Goal: Task Accomplishment & Management: Complete application form

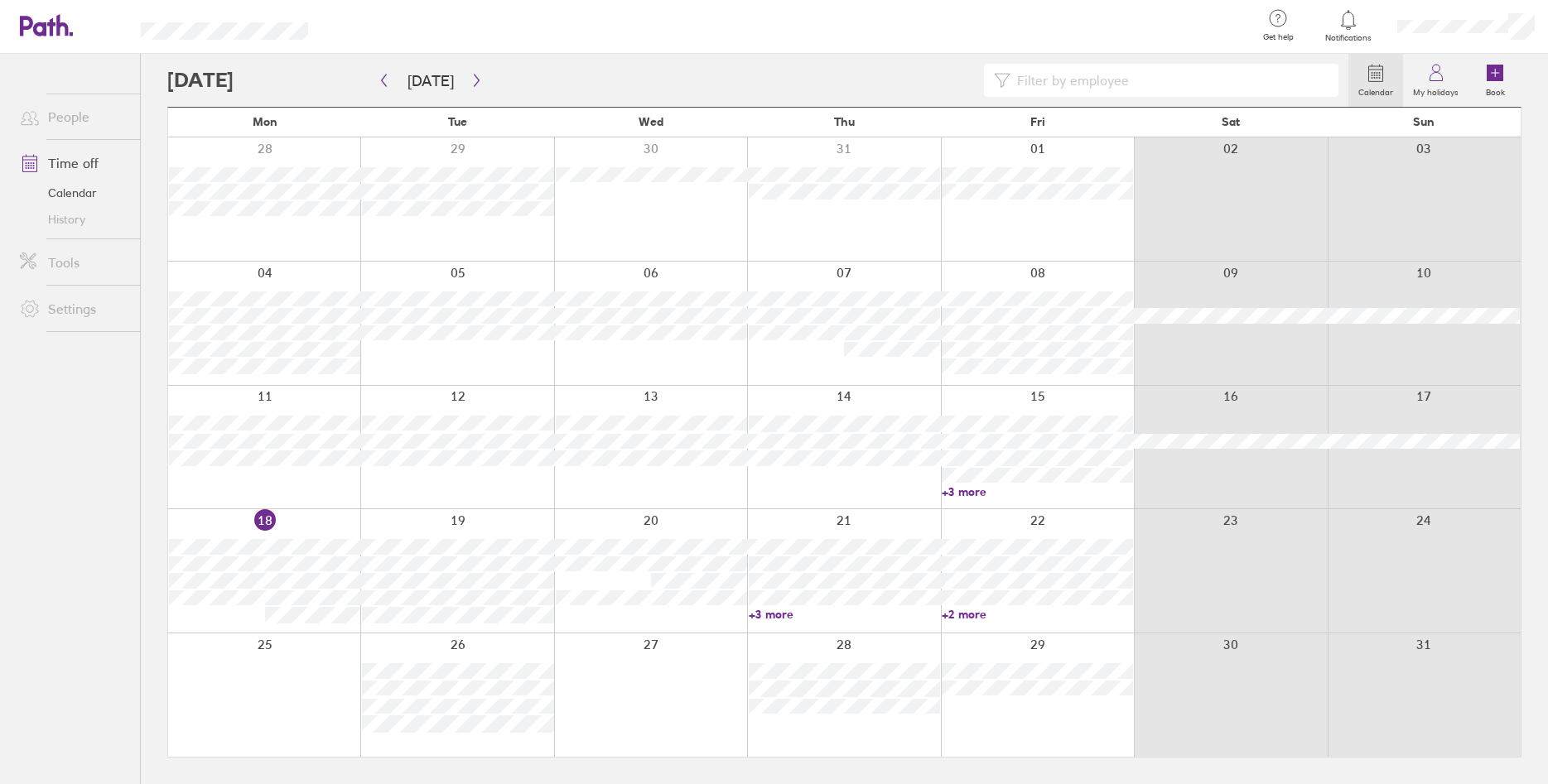
click at [967, 488] on link "+3 more" at bounding box center [1037, 492] width 192 height 15
click at [1207, 696] on div at bounding box center [1230, 695] width 193 height 123
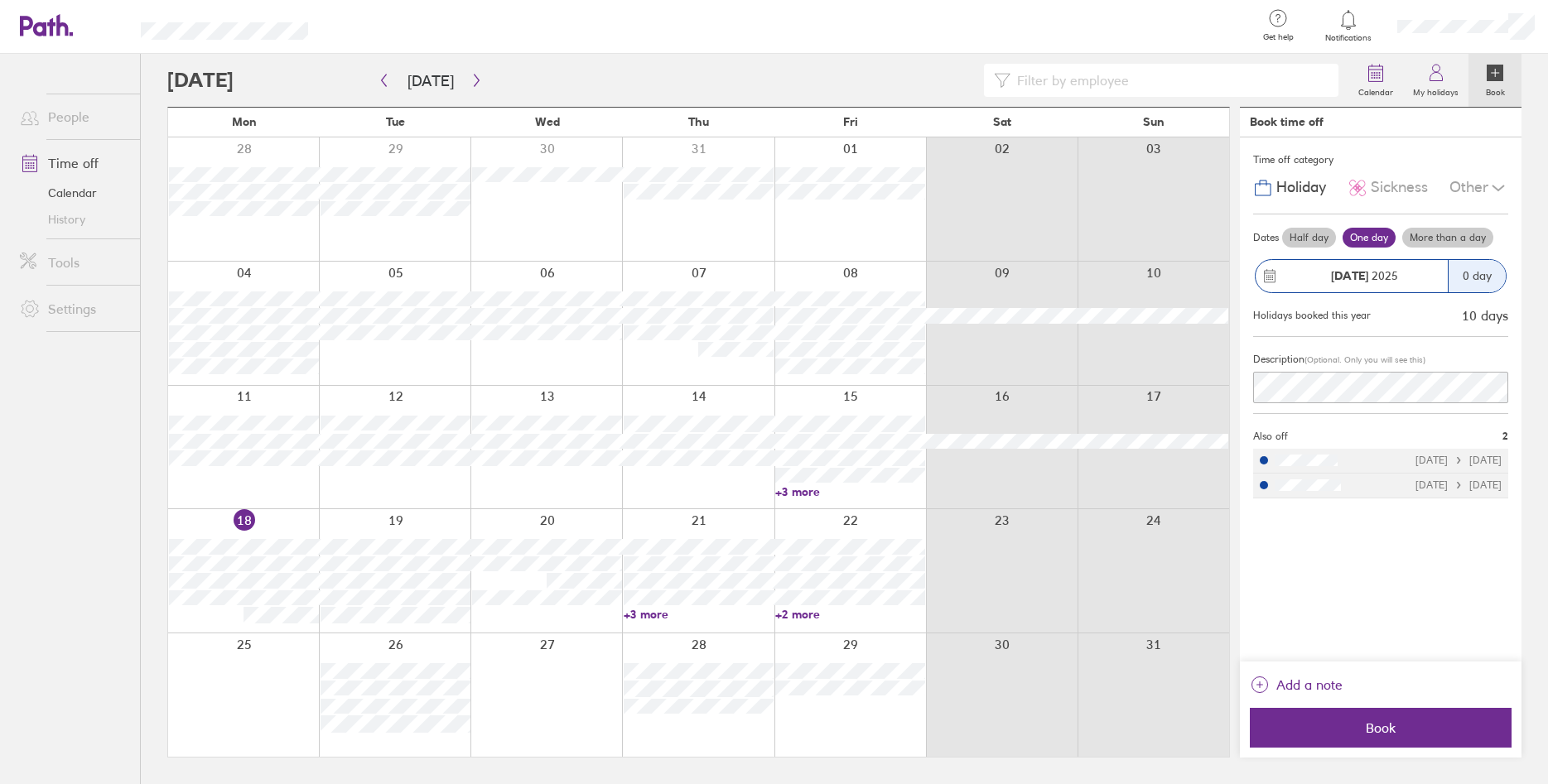
click at [1383, 191] on span "Sickness" at bounding box center [1398, 187] width 57 height 18
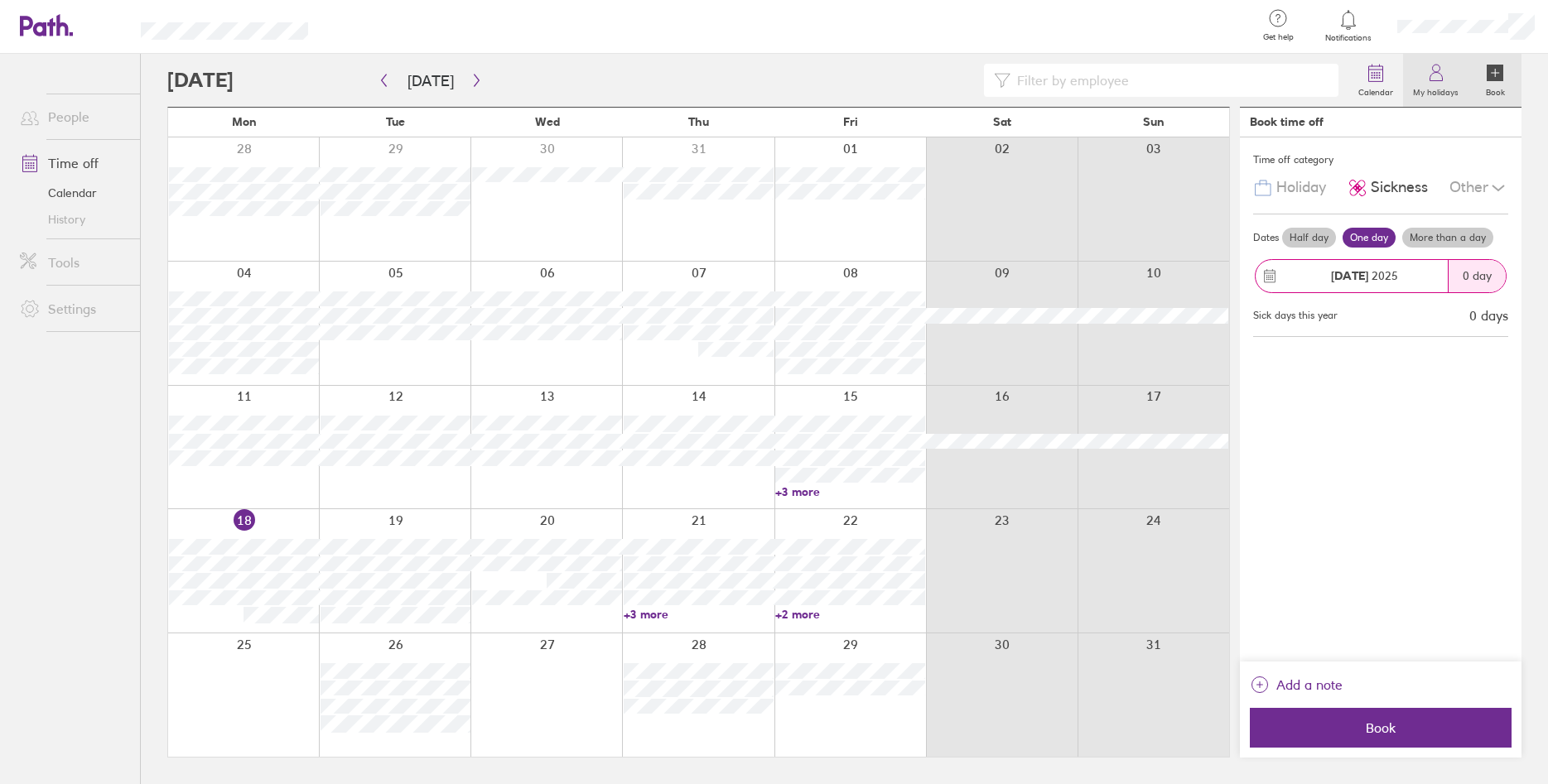
click at [1434, 78] on icon at bounding box center [1436, 73] width 20 height 20
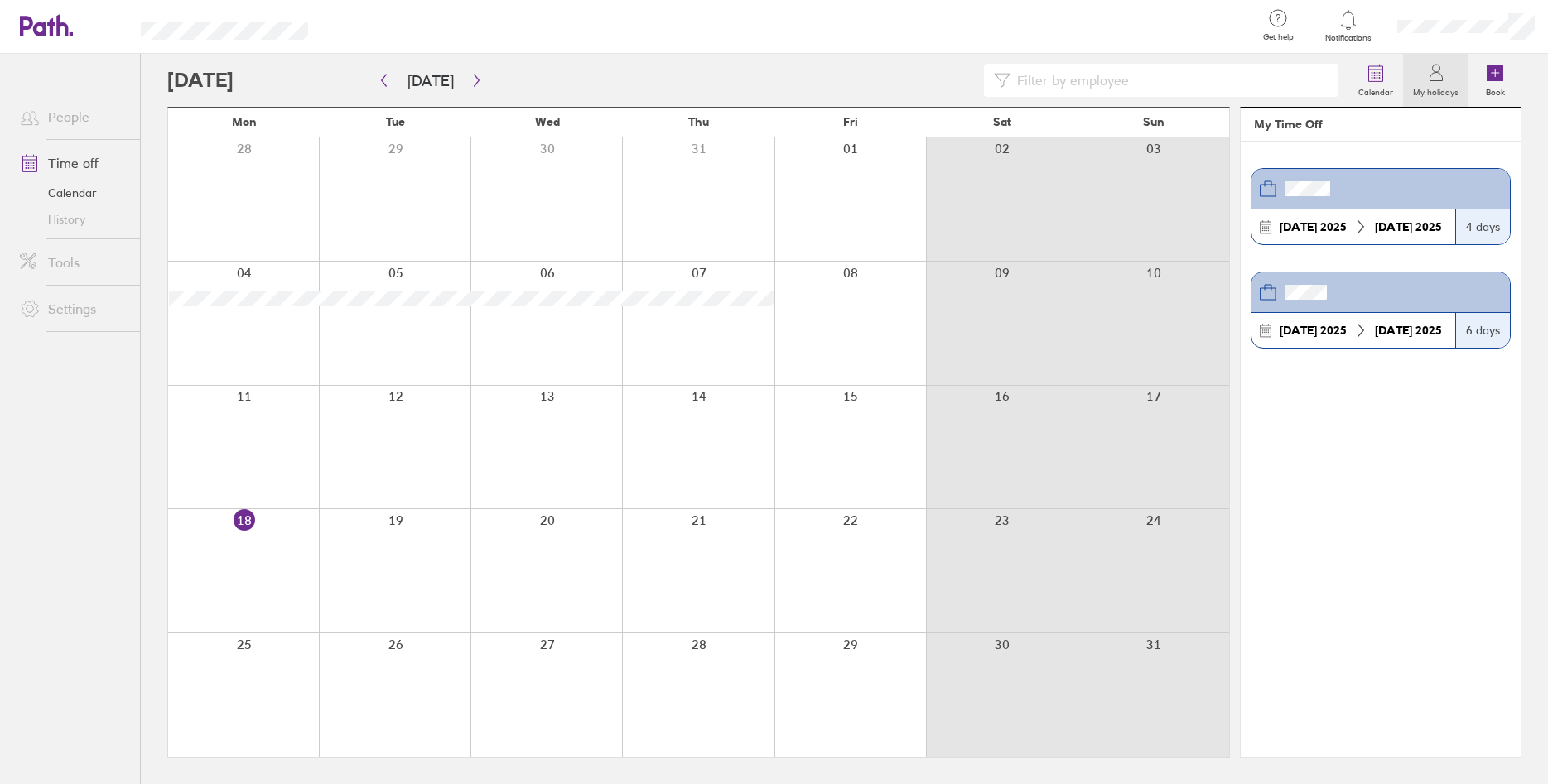
click at [80, 165] on link "Time off" at bounding box center [74, 164] width 133 height 33
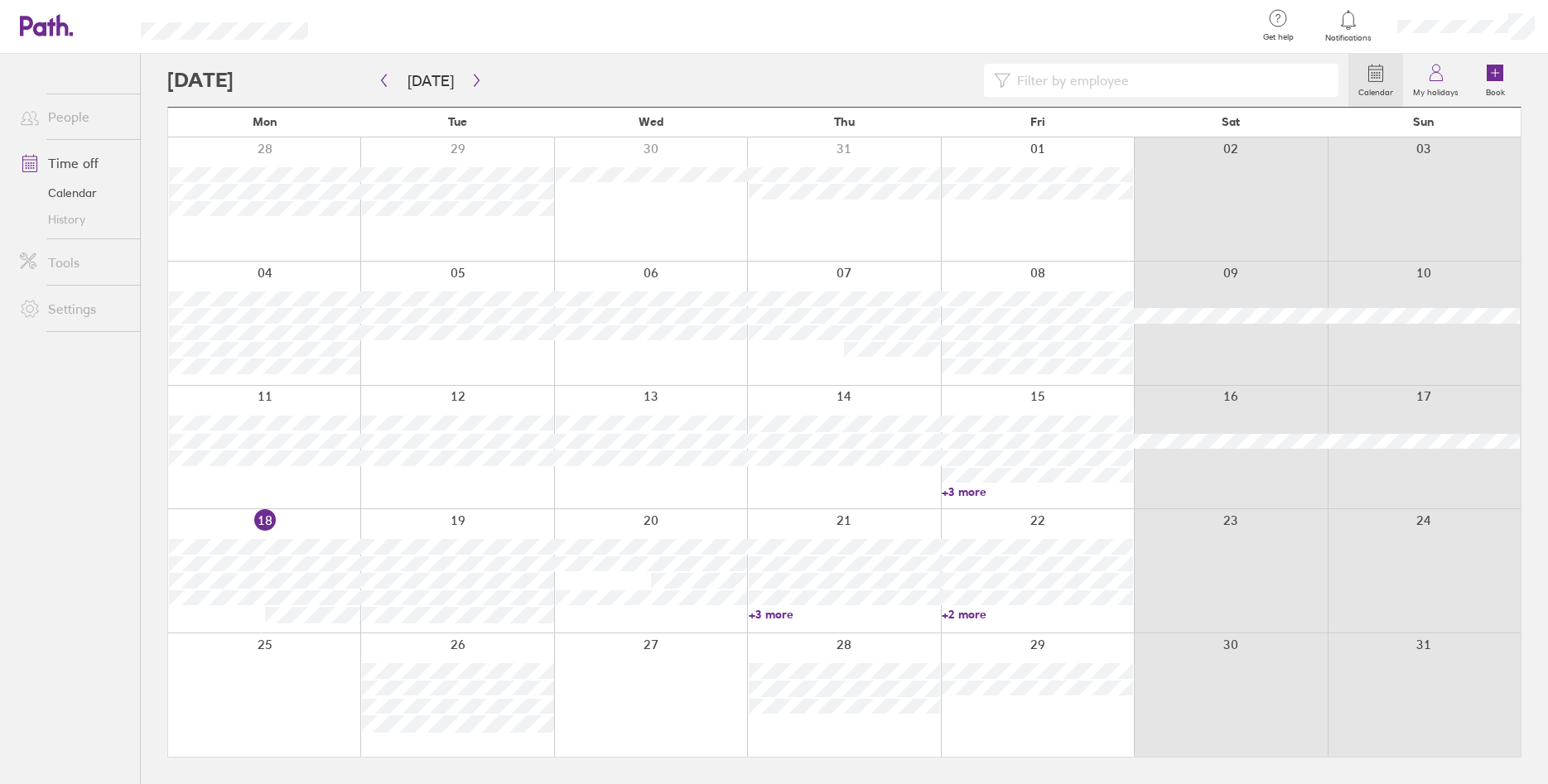
click at [59, 313] on link "Settings" at bounding box center [74, 309] width 133 height 33
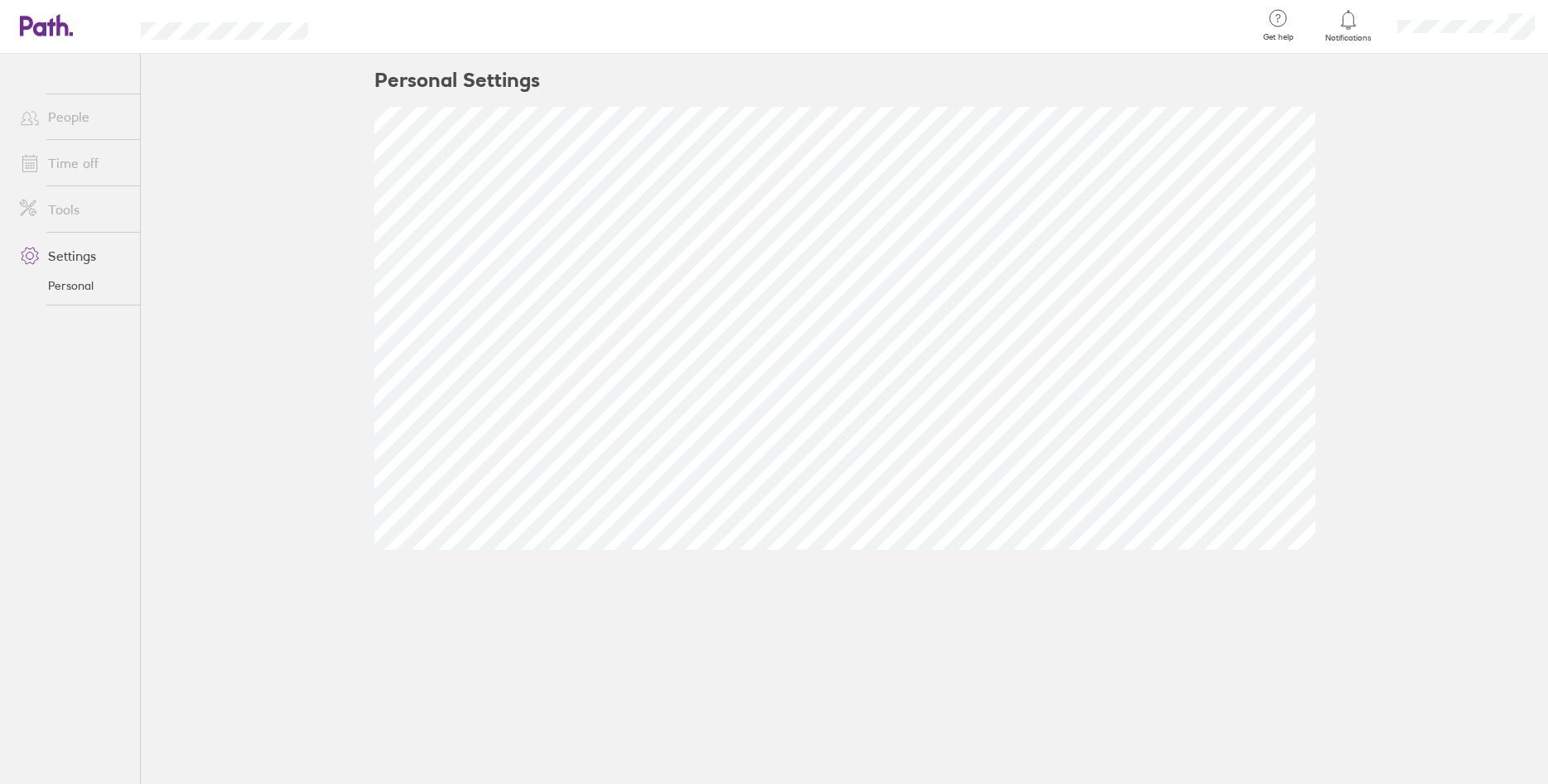
click at [57, 206] on link "Tools" at bounding box center [74, 210] width 133 height 33
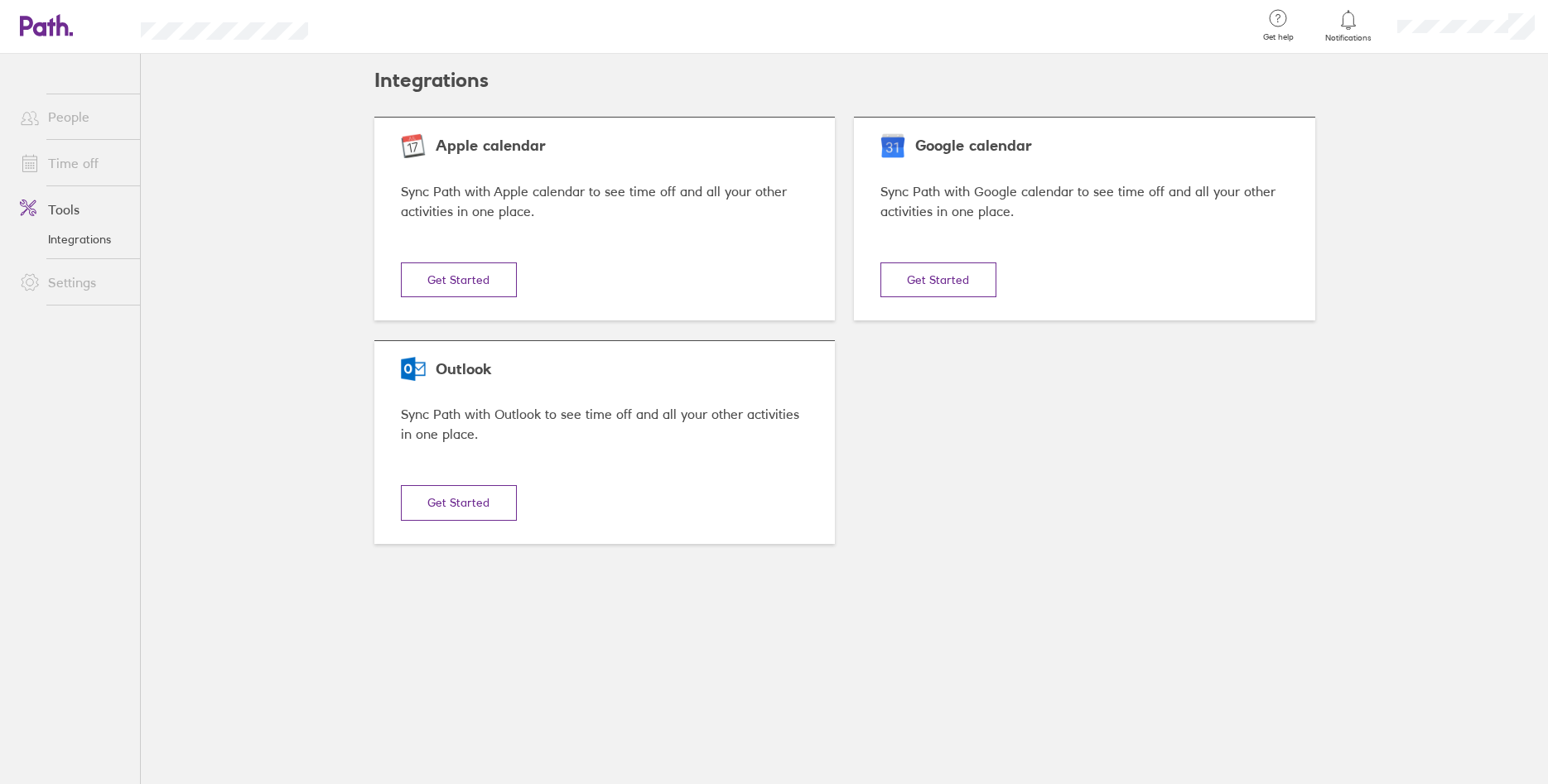
click at [70, 156] on link "Time off" at bounding box center [74, 164] width 133 height 33
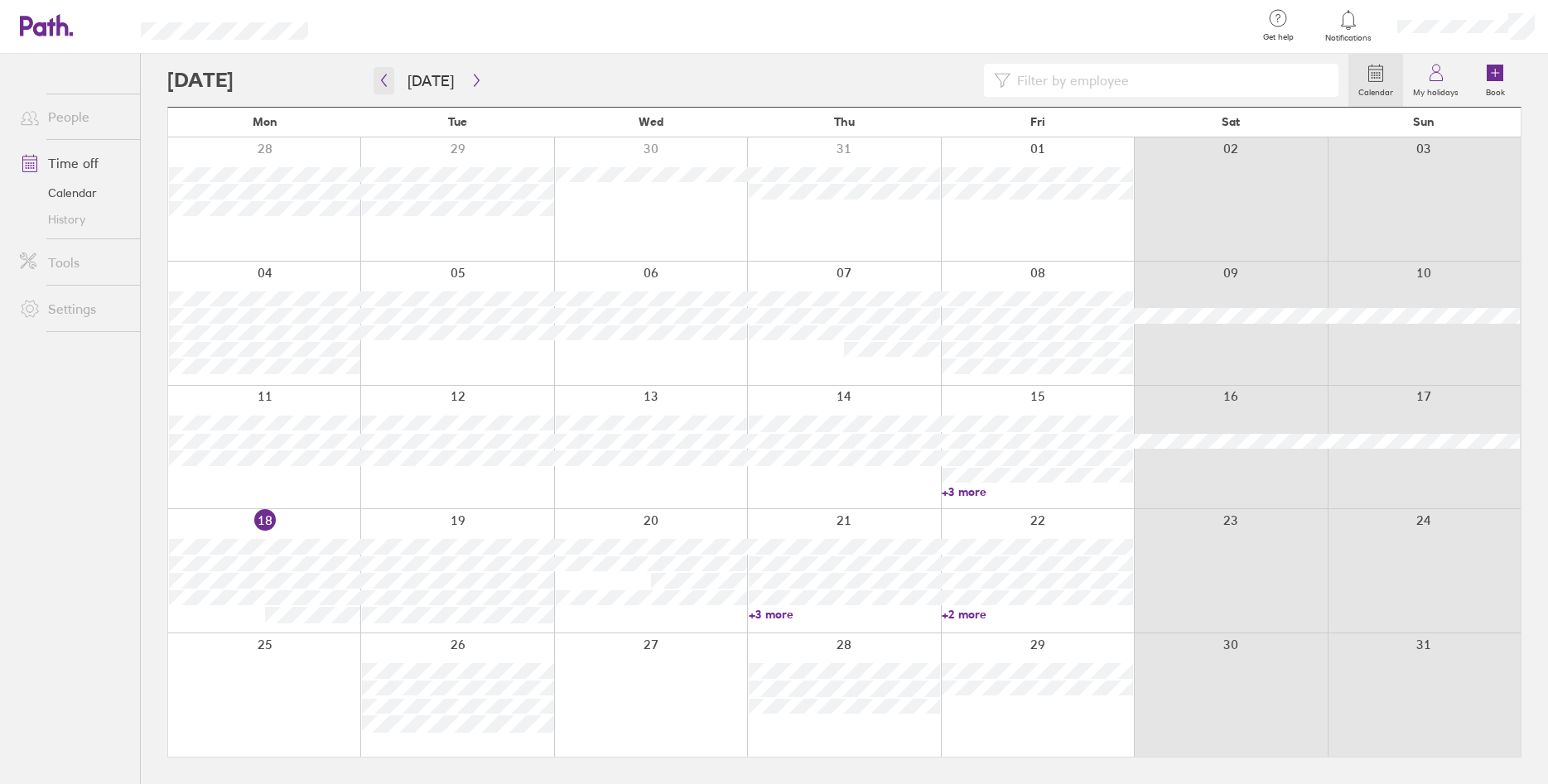
click at [382, 82] on icon "button" at bounding box center [384, 80] width 5 height 12
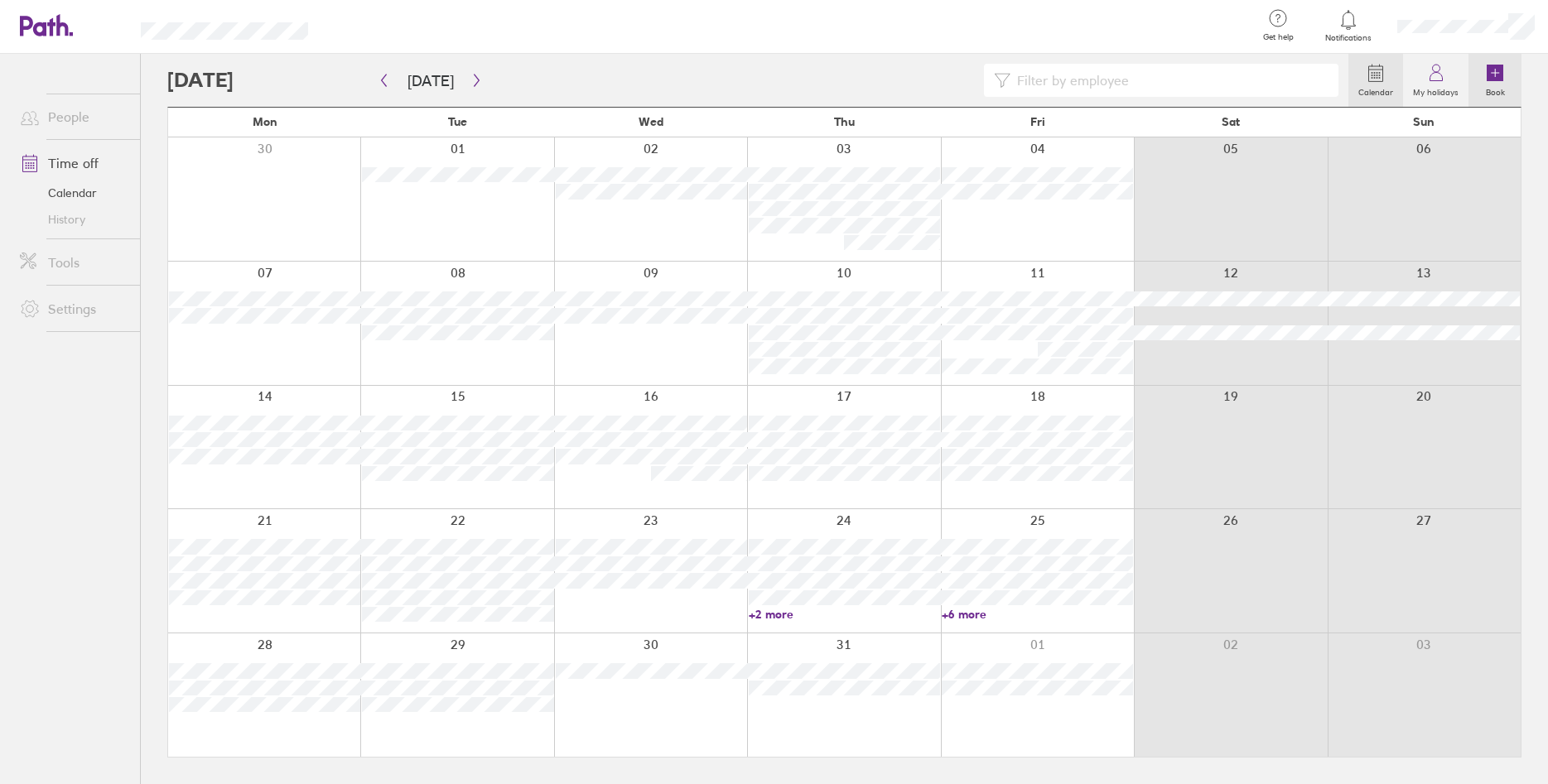
click at [1492, 70] on icon at bounding box center [1495, 73] width 17 height 17
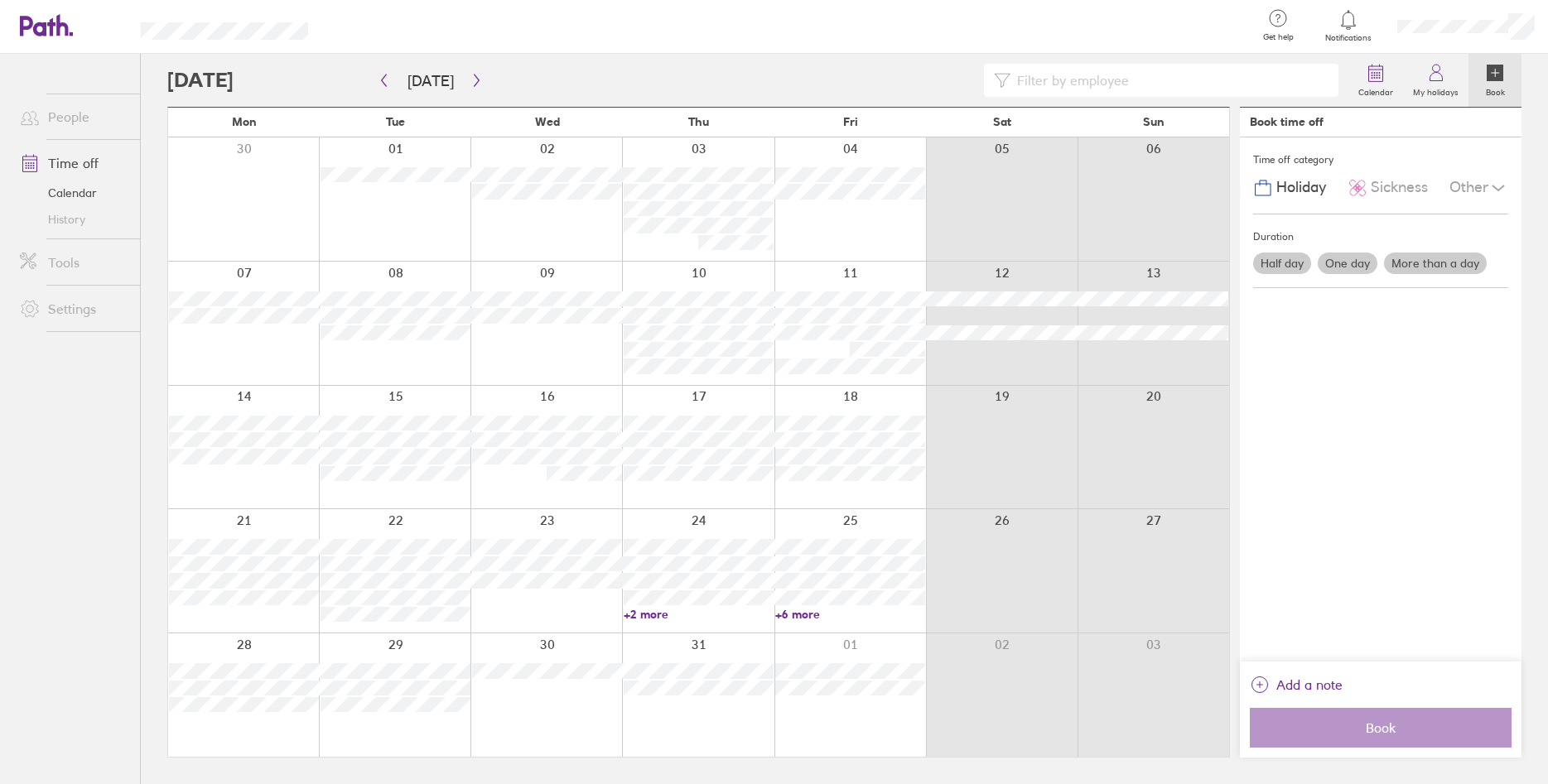
click at [1405, 266] on label "More than a day" at bounding box center [1435, 263] width 102 height 22
click at [0, 0] on input "More than a day" at bounding box center [0, 0] width 0 height 0
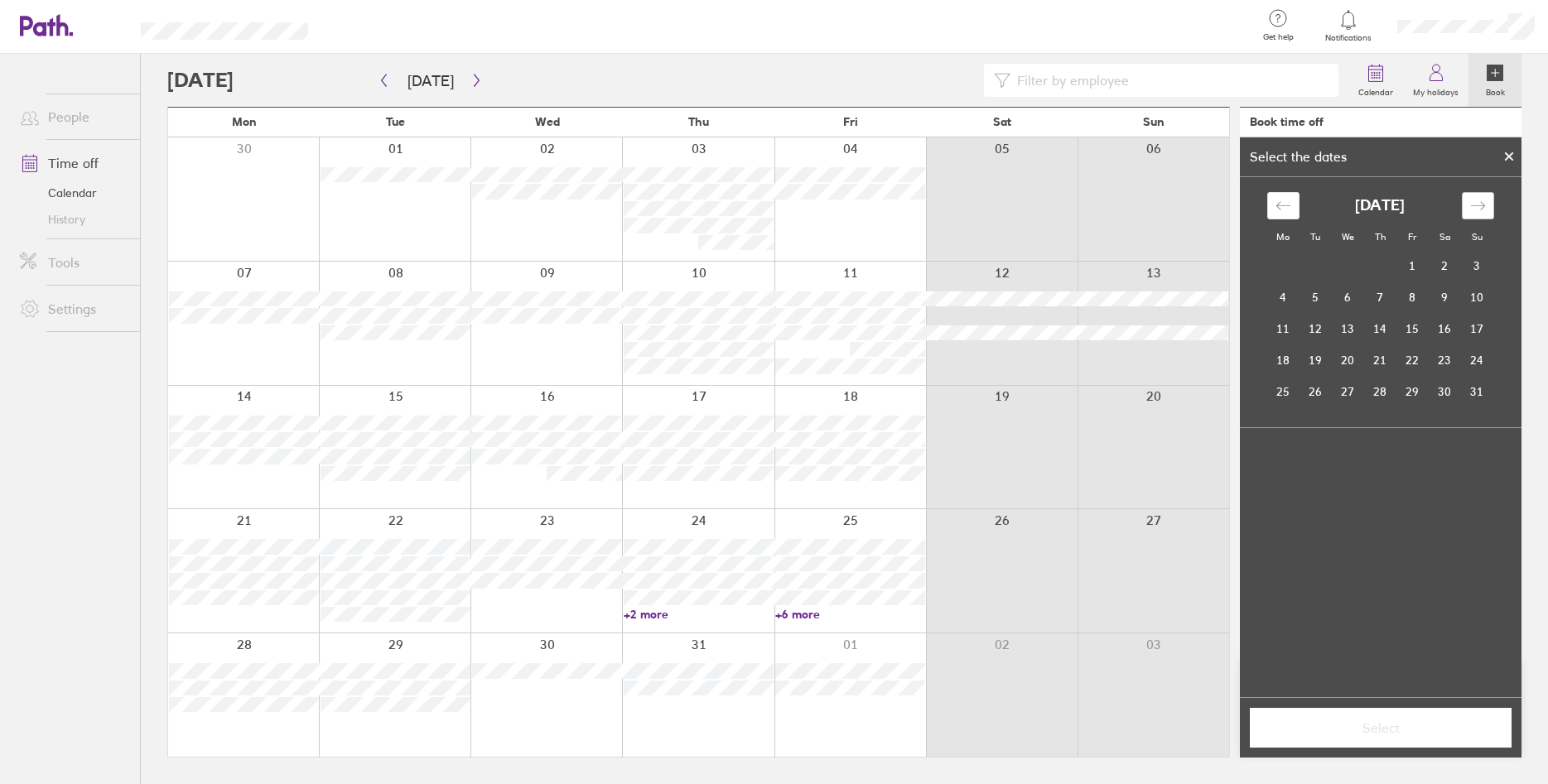
click at [1487, 210] on div "Move forward to switch to the next month." at bounding box center [1478, 206] width 32 height 27
click at [1152, 658] on div at bounding box center [1152, 695] width 151 height 123
click at [1508, 157] on icon at bounding box center [1509, 157] width 7 height 7
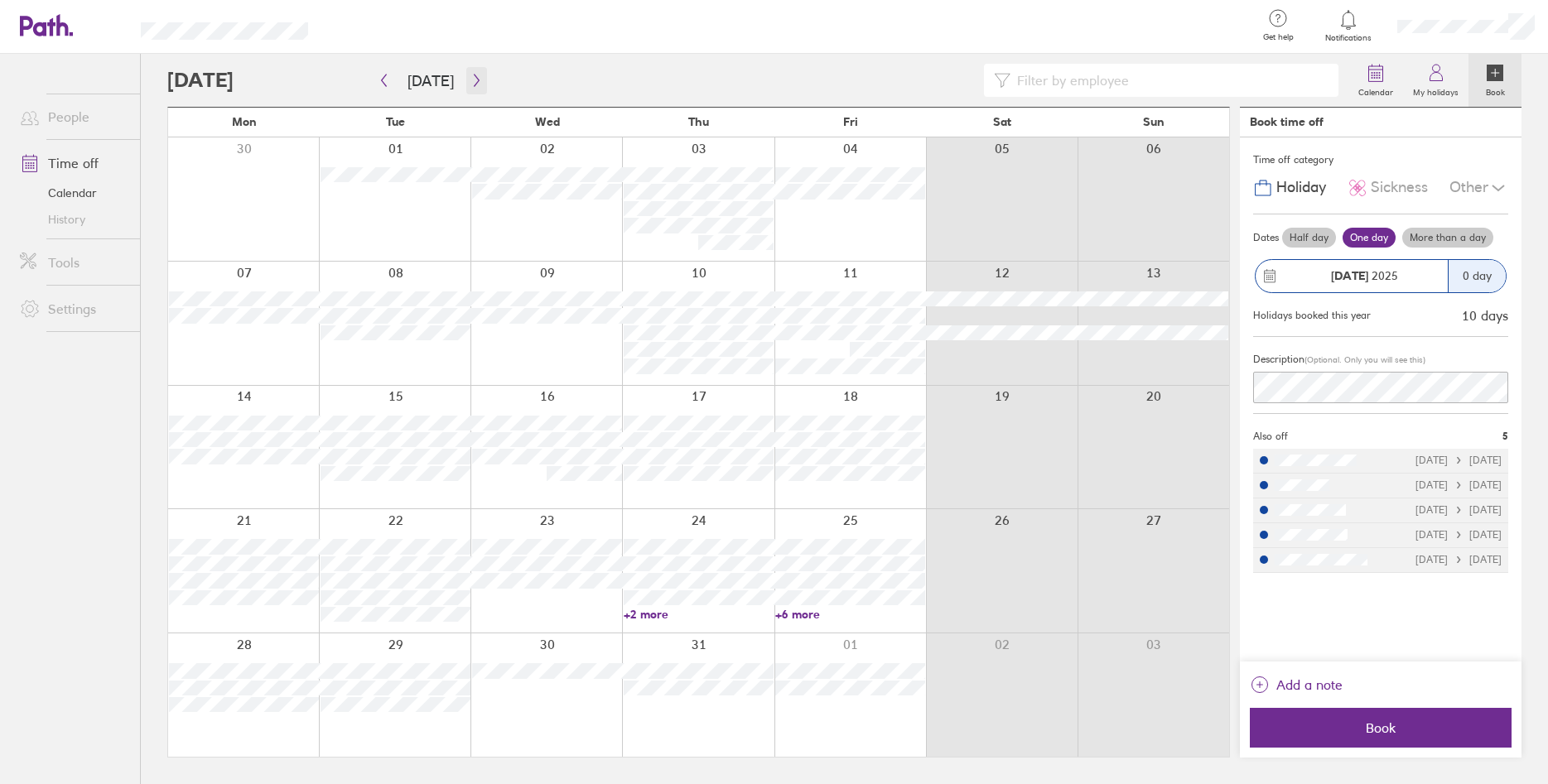
click at [472, 85] on icon "button" at bounding box center [477, 80] width 12 height 13
click at [1496, 186] on icon at bounding box center [1498, 187] width 20 height 20
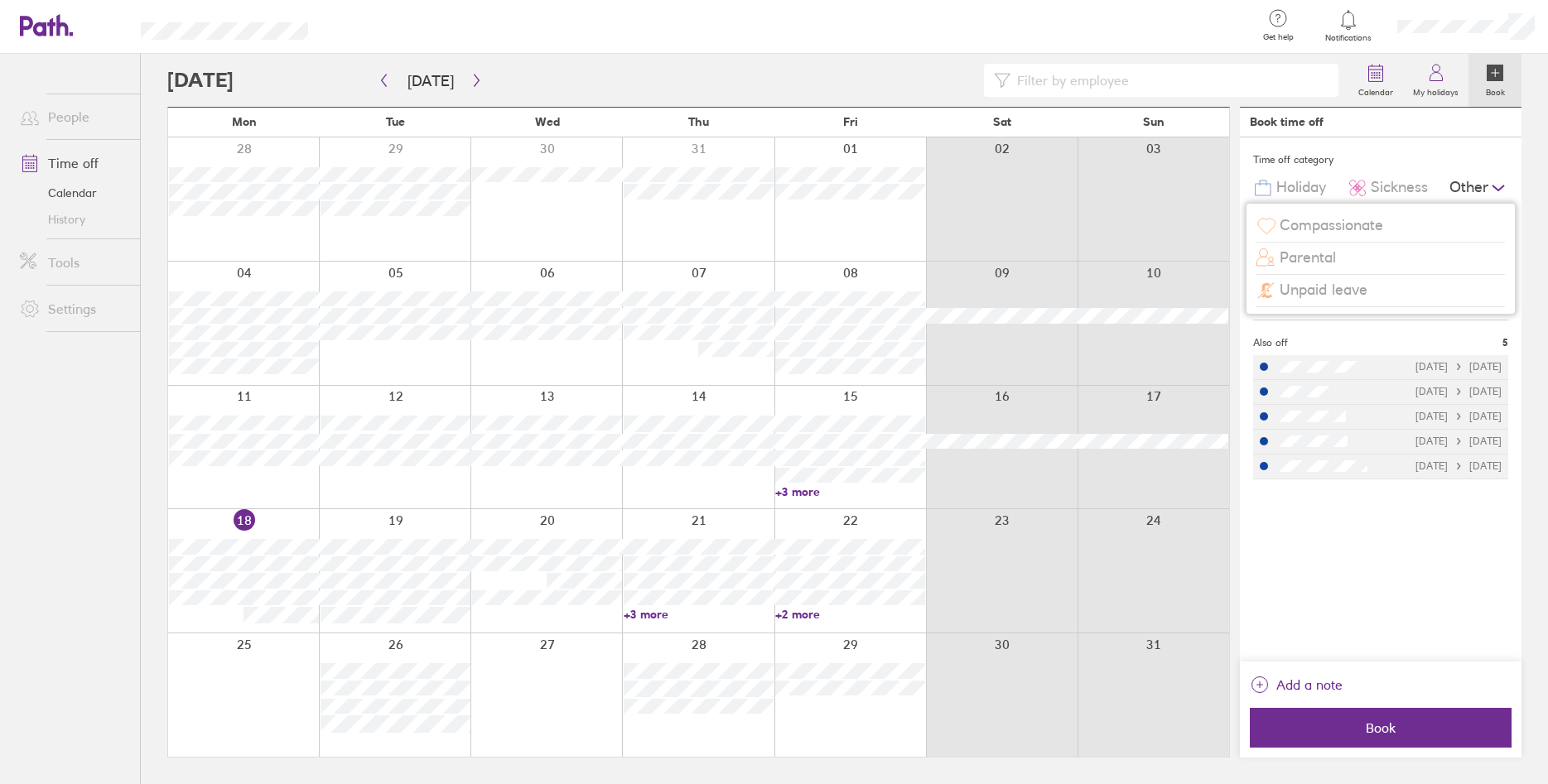
click at [1348, 288] on span "Unpaid leave" at bounding box center [1323, 290] width 88 height 18
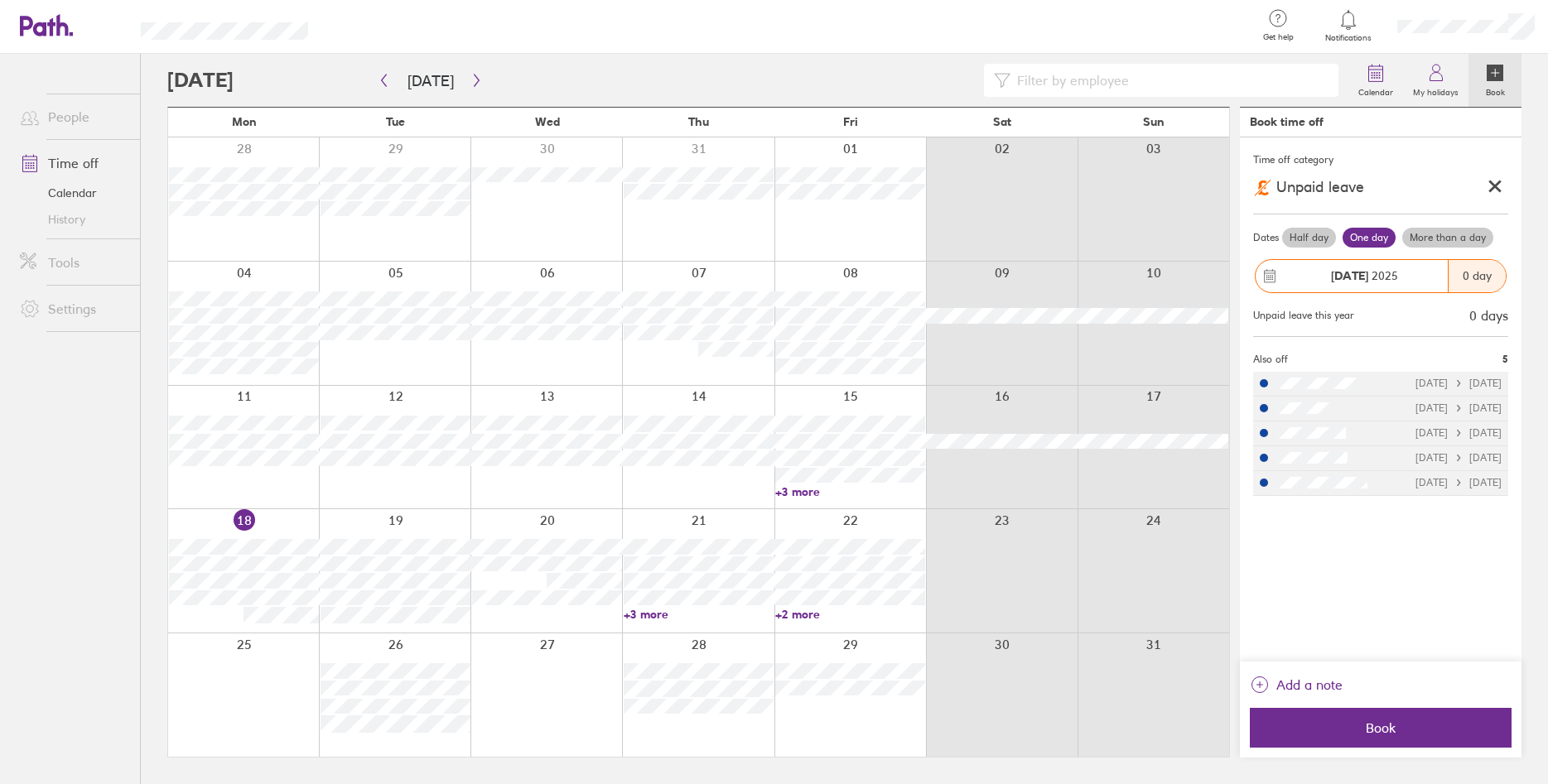
click at [1496, 182] on icon at bounding box center [1495, 186] width 17 height 17
